Goal: Information Seeking & Learning: Learn about a topic

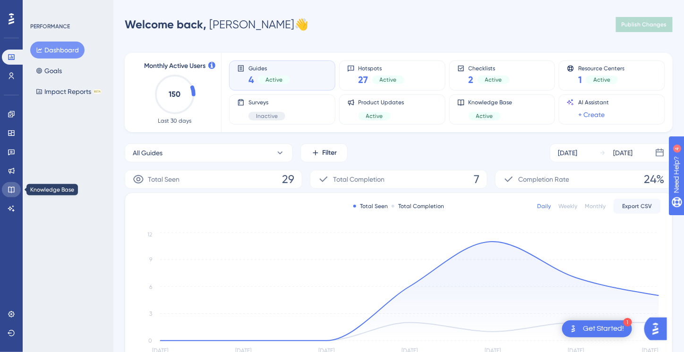
click at [11, 190] on icon at bounding box center [11, 190] width 6 height 6
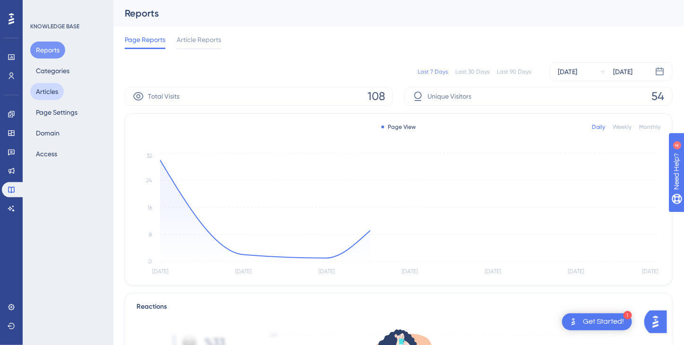
click at [55, 93] on button "Articles" at bounding box center [47, 91] width 34 height 17
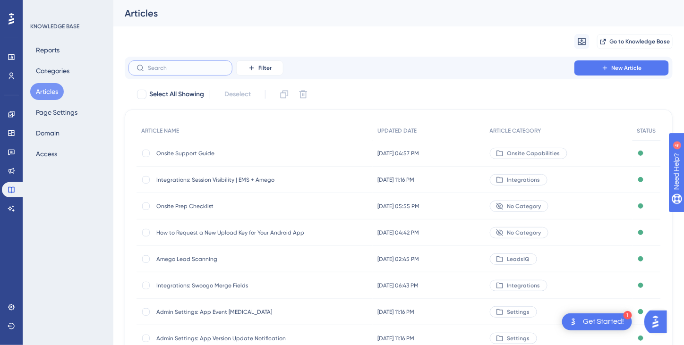
click at [165, 71] on input "text" at bounding box center [186, 68] width 77 height 7
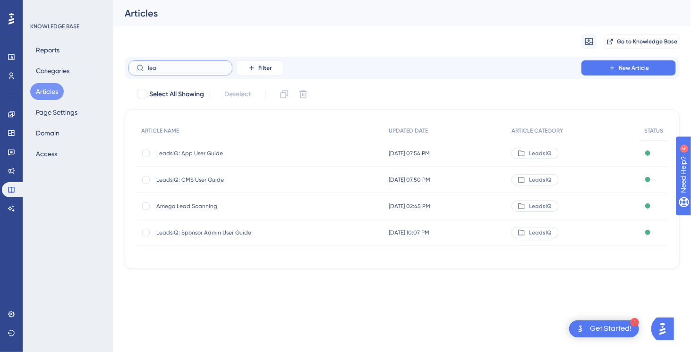
type input "lea"
click at [198, 154] on span "LeadsIQ: App User Guide" at bounding box center [231, 154] width 151 height 8
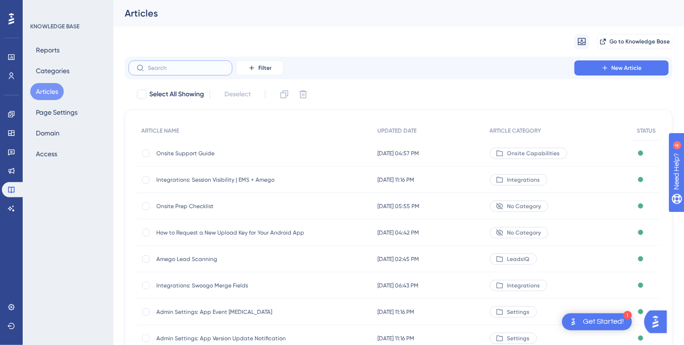
click at [174, 68] on input "text" at bounding box center [186, 68] width 77 height 7
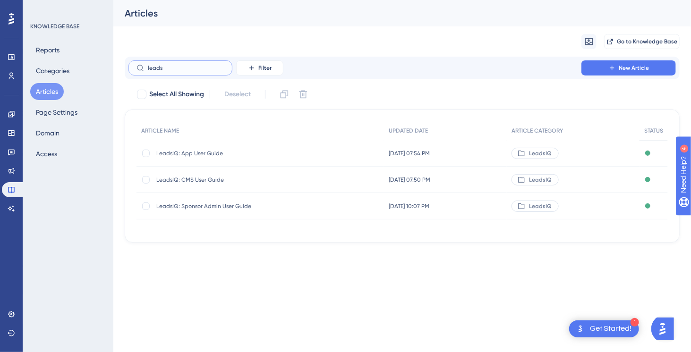
type input "leads"
click at [195, 178] on span "LeadsIQ: CMS User Guide" at bounding box center [231, 180] width 151 height 8
